Goal: Browse casually: Explore the website without a specific task or goal

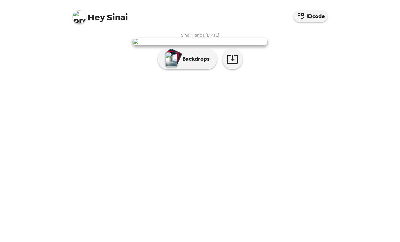
click at [186, 63] on p "Backdrops" at bounding box center [194, 59] width 31 height 8
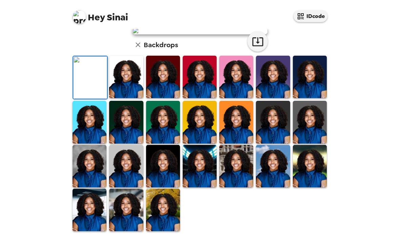
scroll to position [71, 0]
click at [244, 98] on img at bounding box center [236, 77] width 34 height 42
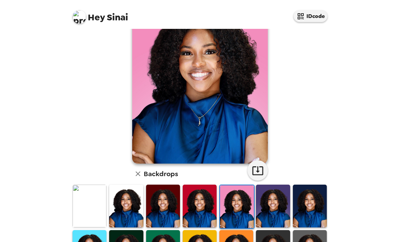
scroll to position [44, 0]
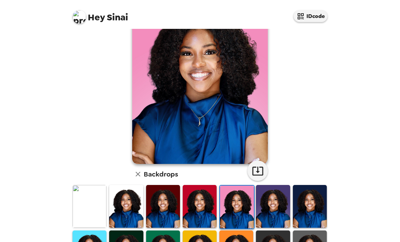
click at [271, 205] on img at bounding box center [273, 206] width 34 height 42
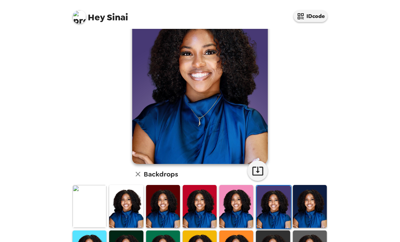
click at [240, 206] on img at bounding box center [236, 206] width 34 height 42
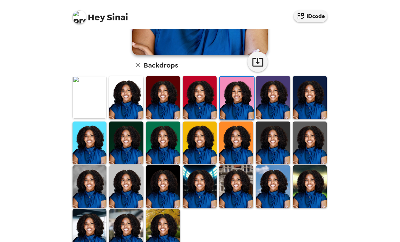
scroll to position [152, 0]
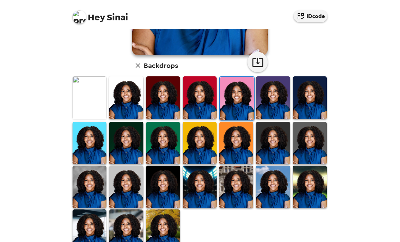
click at [238, 181] on img at bounding box center [236, 186] width 34 height 42
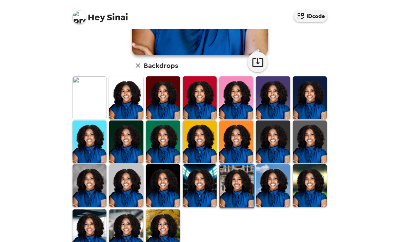
click at [168, 222] on img at bounding box center [163, 230] width 34 height 42
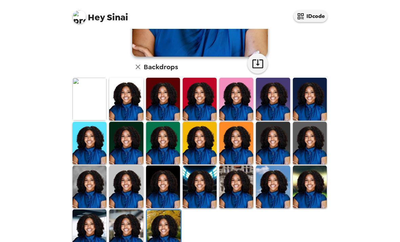
click at [163, 212] on img at bounding box center [164, 231] width 34 height 42
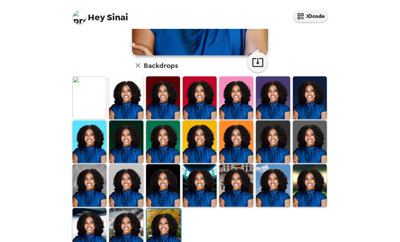
click at [88, 176] on img at bounding box center [90, 185] width 34 height 42
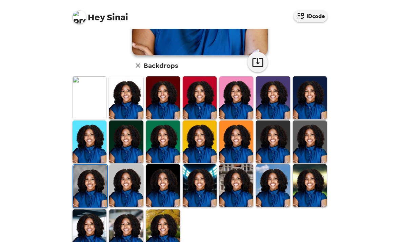
click at [124, 95] on img at bounding box center [126, 97] width 34 height 42
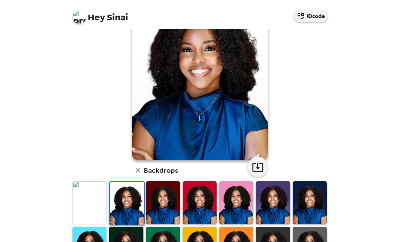
scroll to position [47, 0]
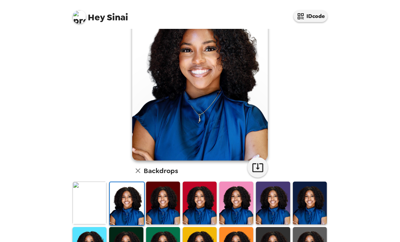
click at [234, 198] on img at bounding box center [236, 202] width 34 height 42
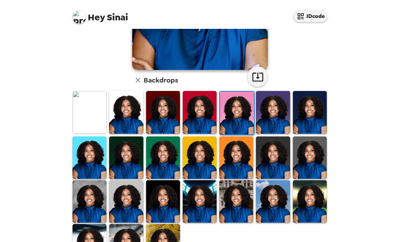
scroll to position [138, 0]
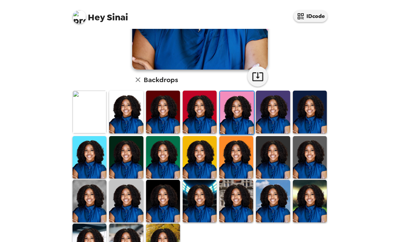
click at [283, 220] on img at bounding box center [273, 201] width 34 height 42
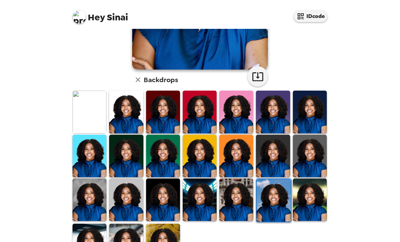
click at [208, 196] on img at bounding box center [200, 199] width 34 height 42
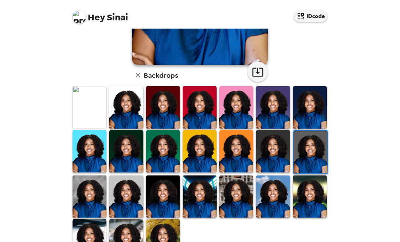
scroll to position [11, 0]
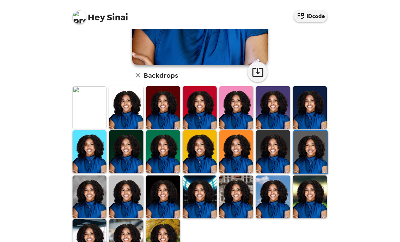
click at [105, 177] on img at bounding box center [90, 196] width 34 height 42
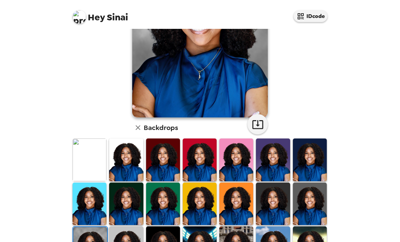
scroll to position [93, 0]
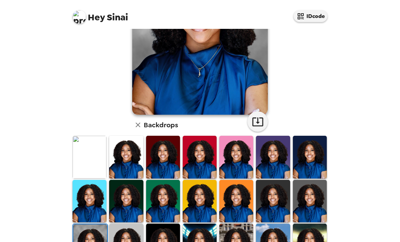
click at [308, 184] on img at bounding box center [310, 201] width 34 height 42
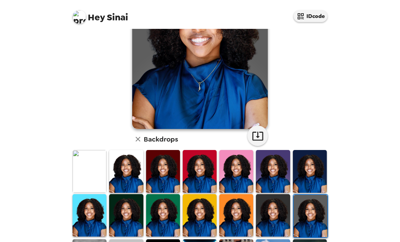
click at [317, 198] on img at bounding box center [311, 216] width 34 height 42
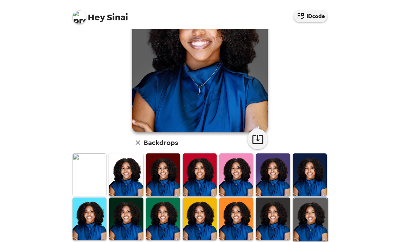
scroll to position [95, 0]
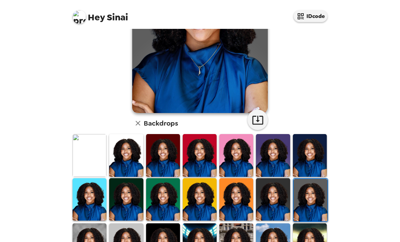
click at [92, 225] on img at bounding box center [90, 244] width 34 height 42
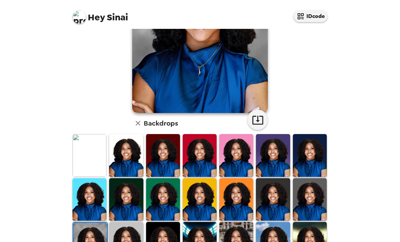
click at [130, 225] on img at bounding box center [126, 243] width 34 height 42
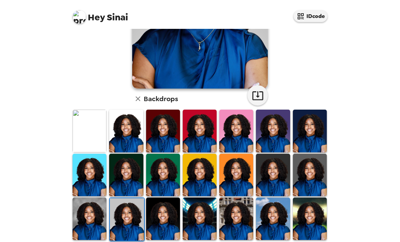
scroll to position [120, 0]
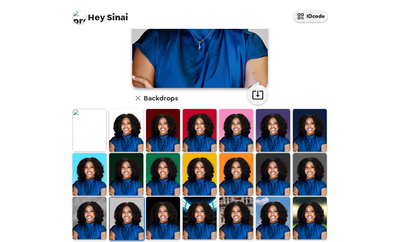
click at [315, 167] on img at bounding box center [310, 174] width 34 height 42
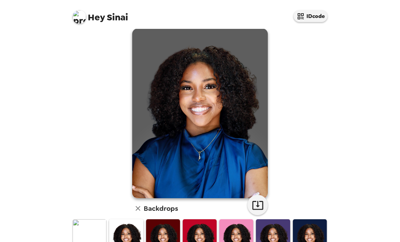
scroll to position [41, 0]
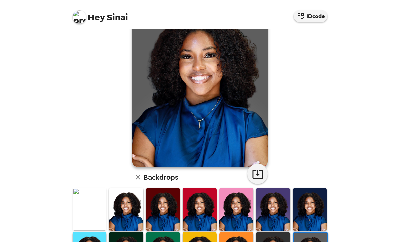
click at [235, 197] on img at bounding box center [236, 209] width 34 height 42
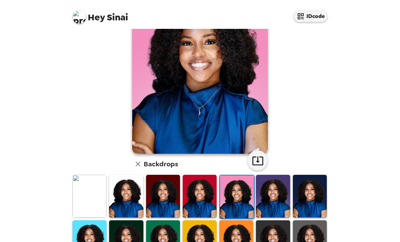
scroll to position [54, 0]
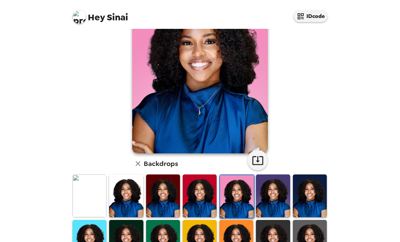
click at [122, 180] on img at bounding box center [126, 195] width 34 height 42
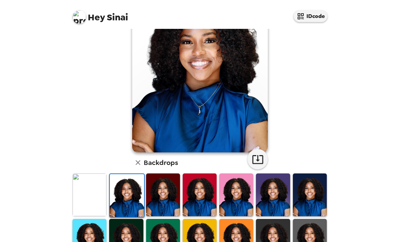
scroll to position [73, 0]
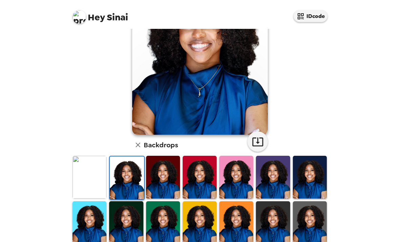
click at [307, 201] on img at bounding box center [310, 222] width 34 height 42
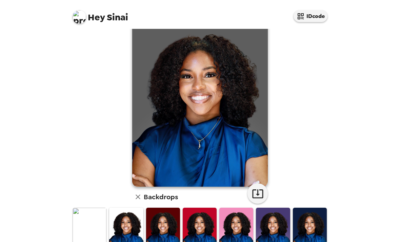
scroll to position [13, 0]
